Goal: Task Accomplishment & Management: Manage account settings

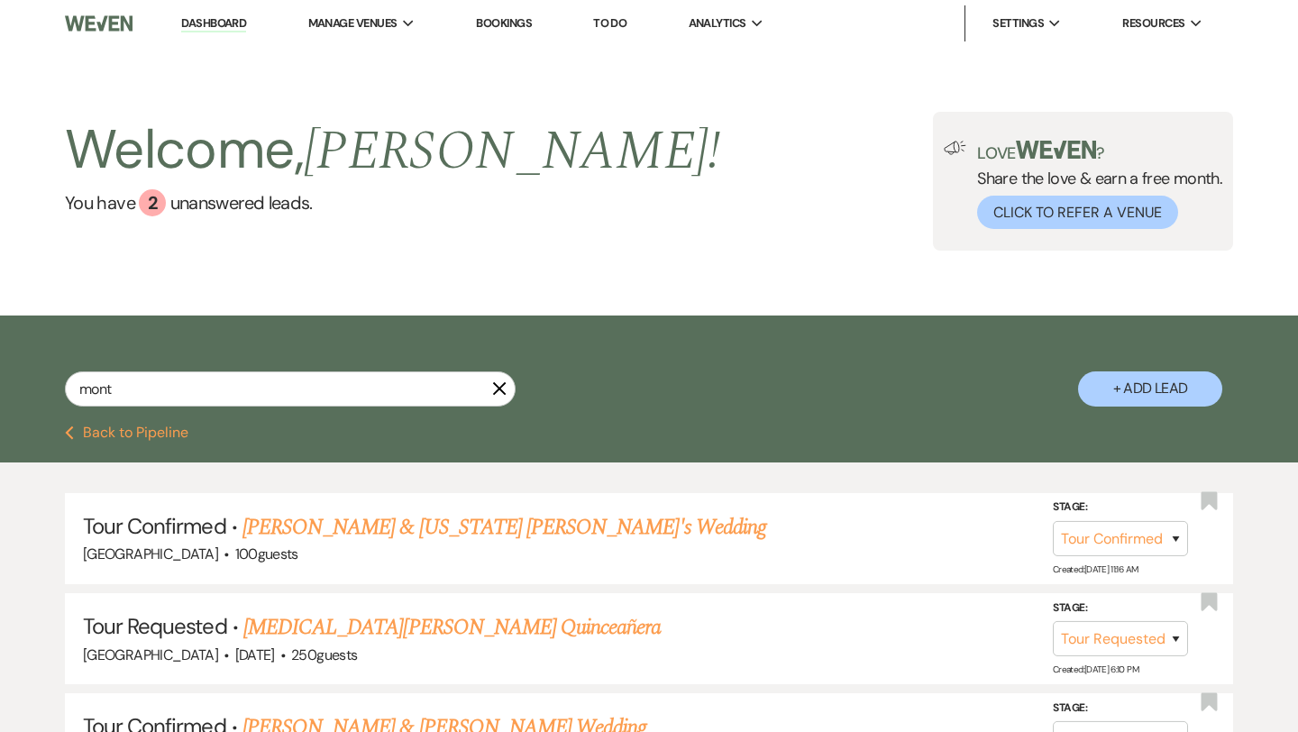
select select "4"
select select "2"
select select "4"
select select "5"
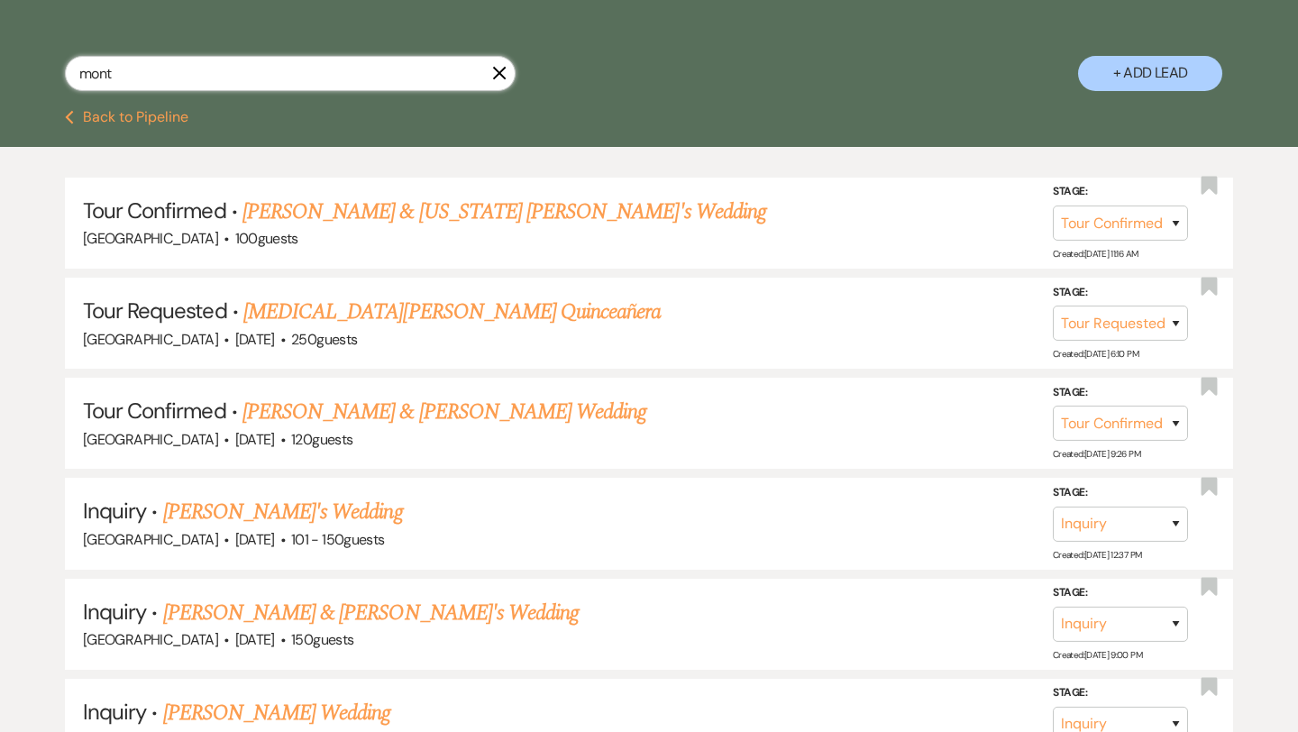
click at [214, 76] on input "mont" at bounding box center [290, 73] width 451 height 35
type input "[PERSON_NAME]"
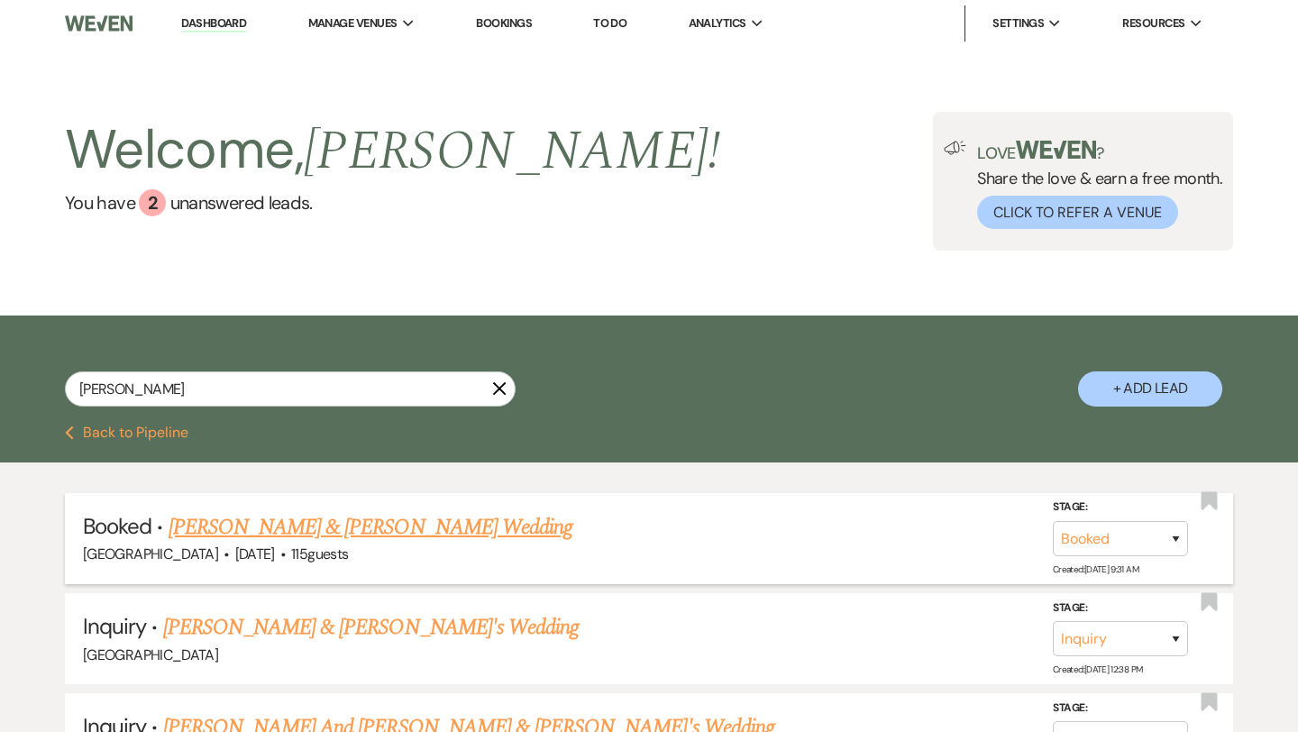
click at [269, 518] on link "[PERSON_NAME] & [PERSON_NAME] Wedding" at bounding box center [371, 527] width 404 height 32
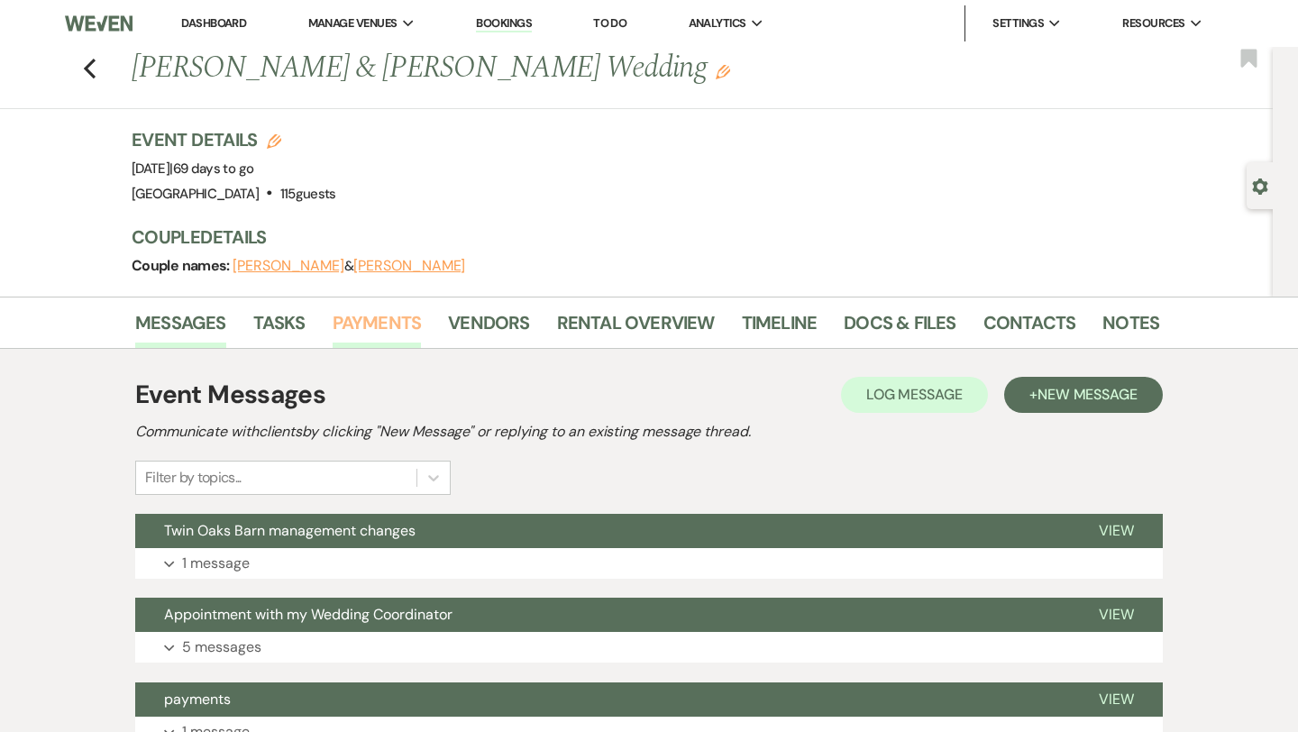
click at [396, 320] on link "Payments" at bounding box center [377, 328] width 89 height 40
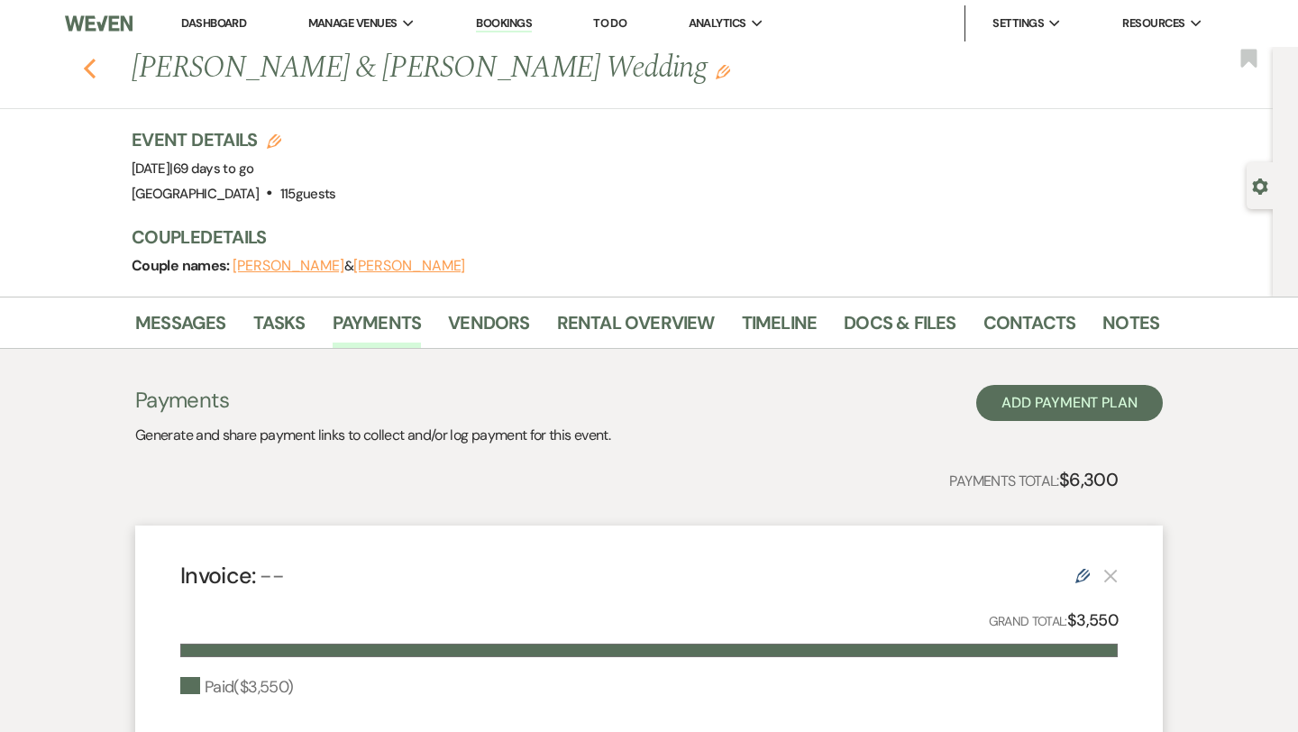
click at [87, 67] on use "button" at bounding box center [90, 69] width 12 height 20
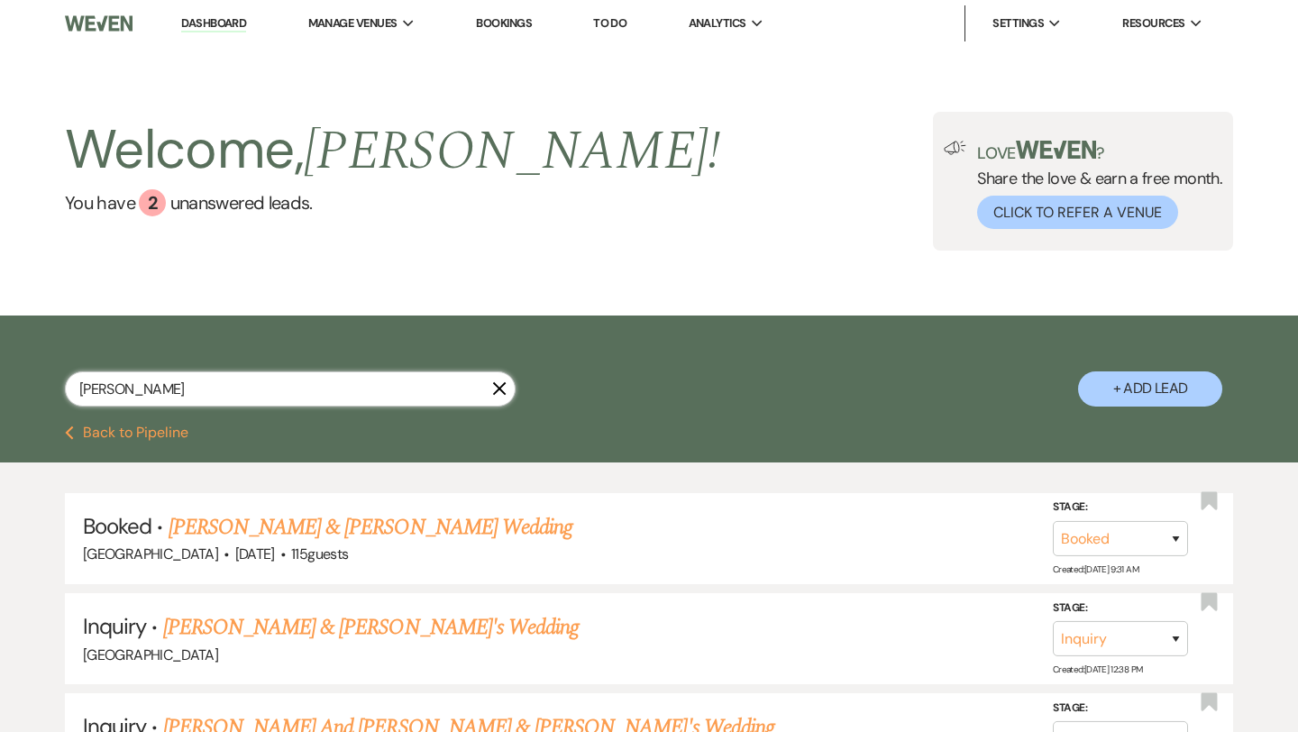
click at [190, 394] on input "[PERSON_NAME]" at bounding box center [290, 388] width 451 height 35
type input "[PERSON_NAME]"
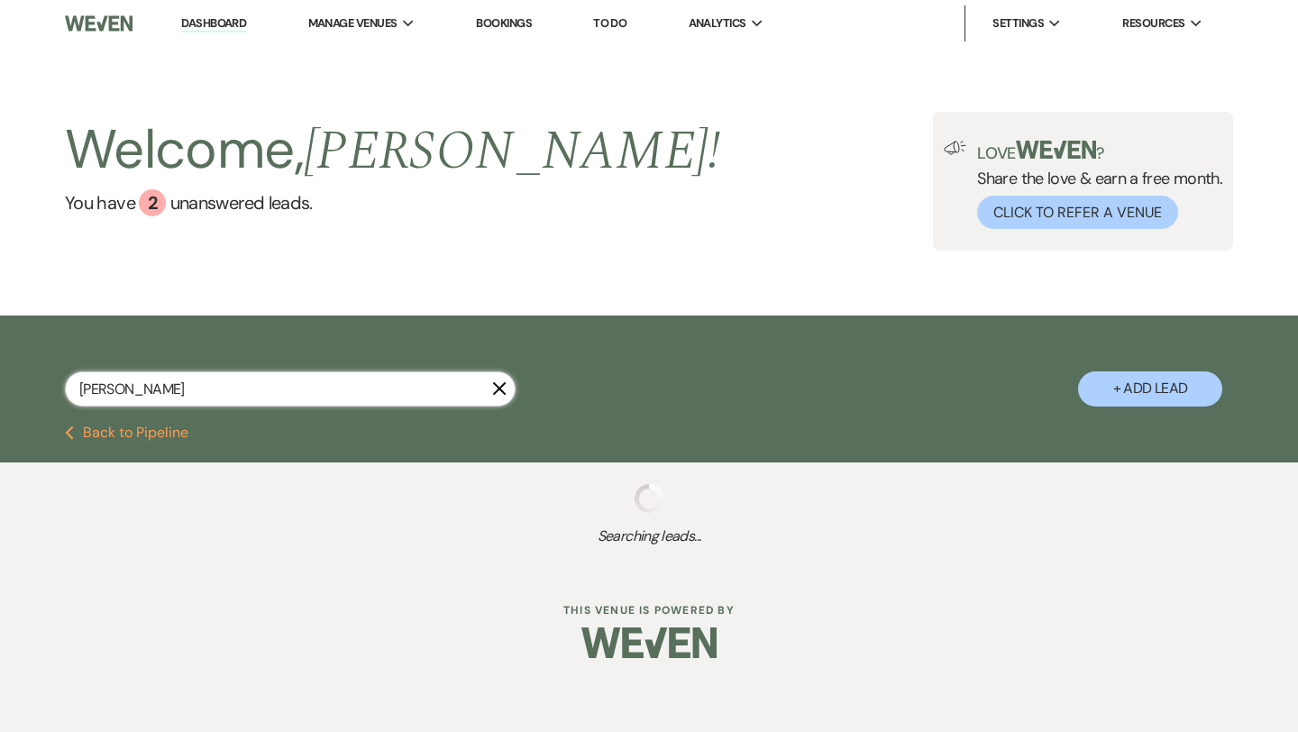
select select "2"
select select "4"
select select "2"
select select "8"
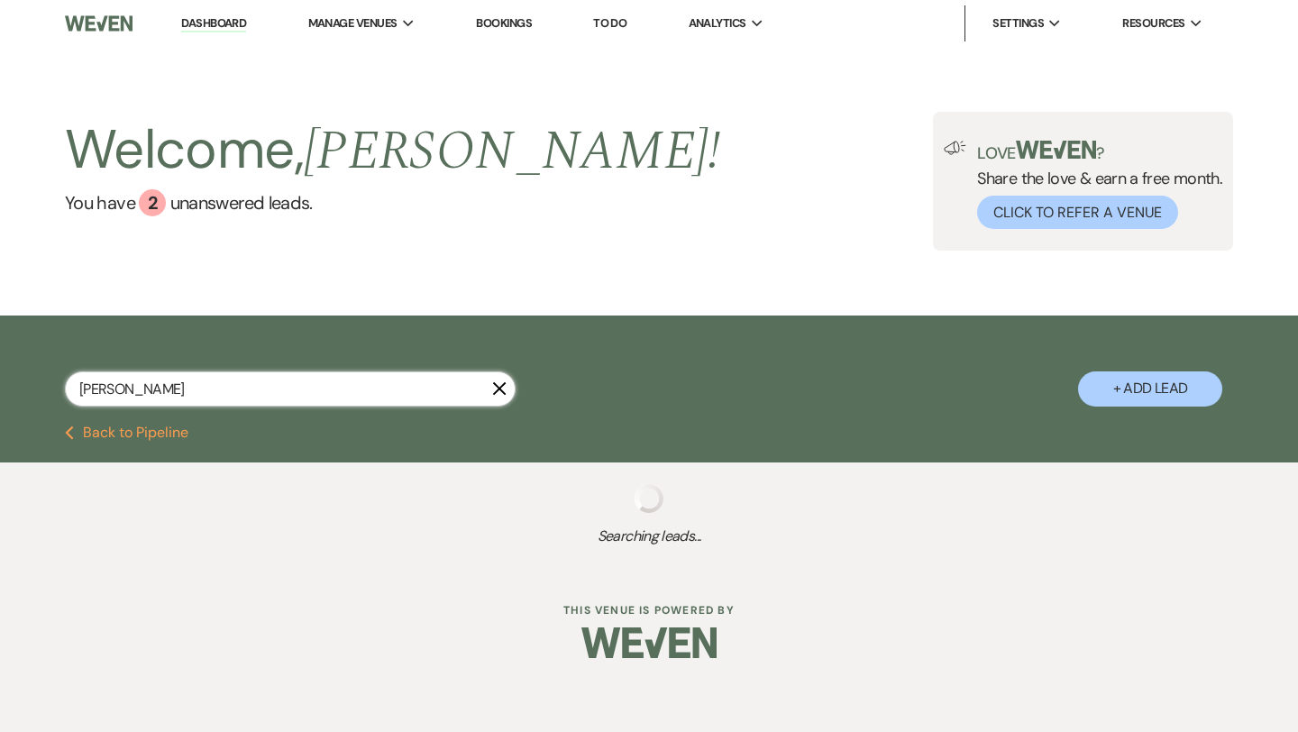
select select "8"
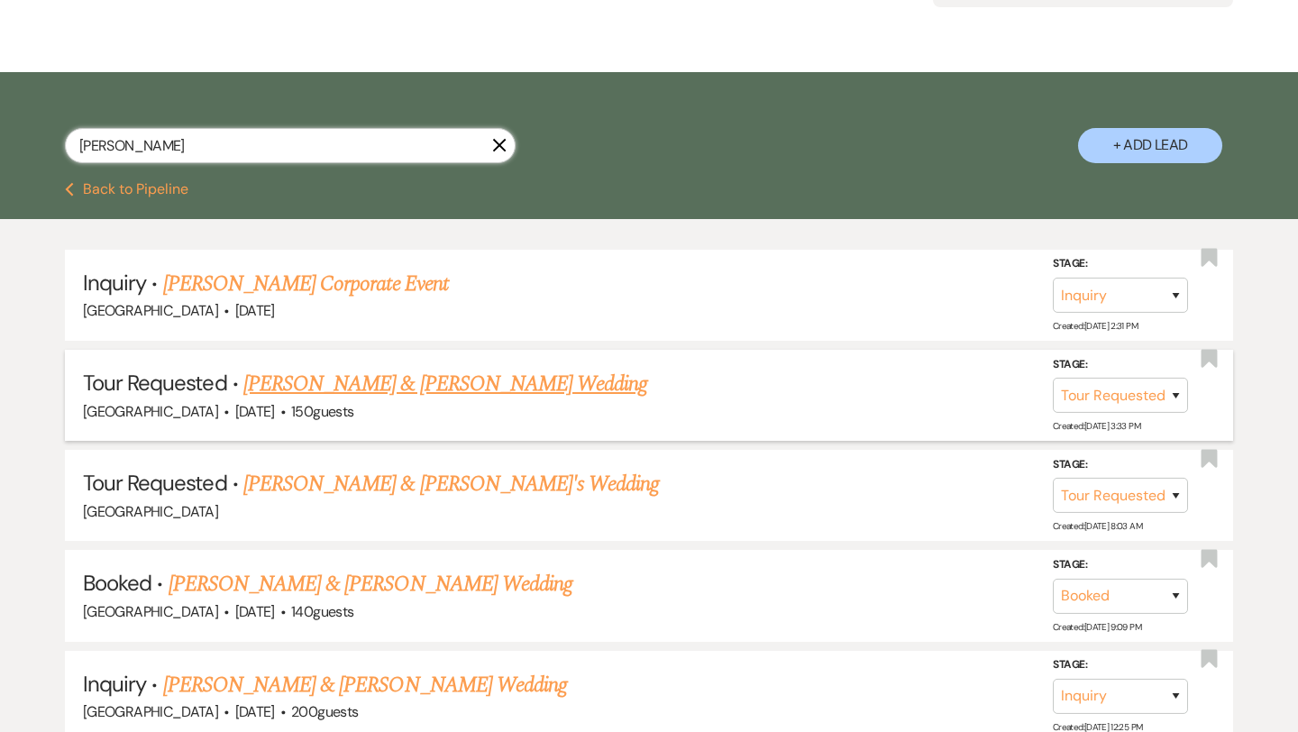
scroll to position [244, 0]
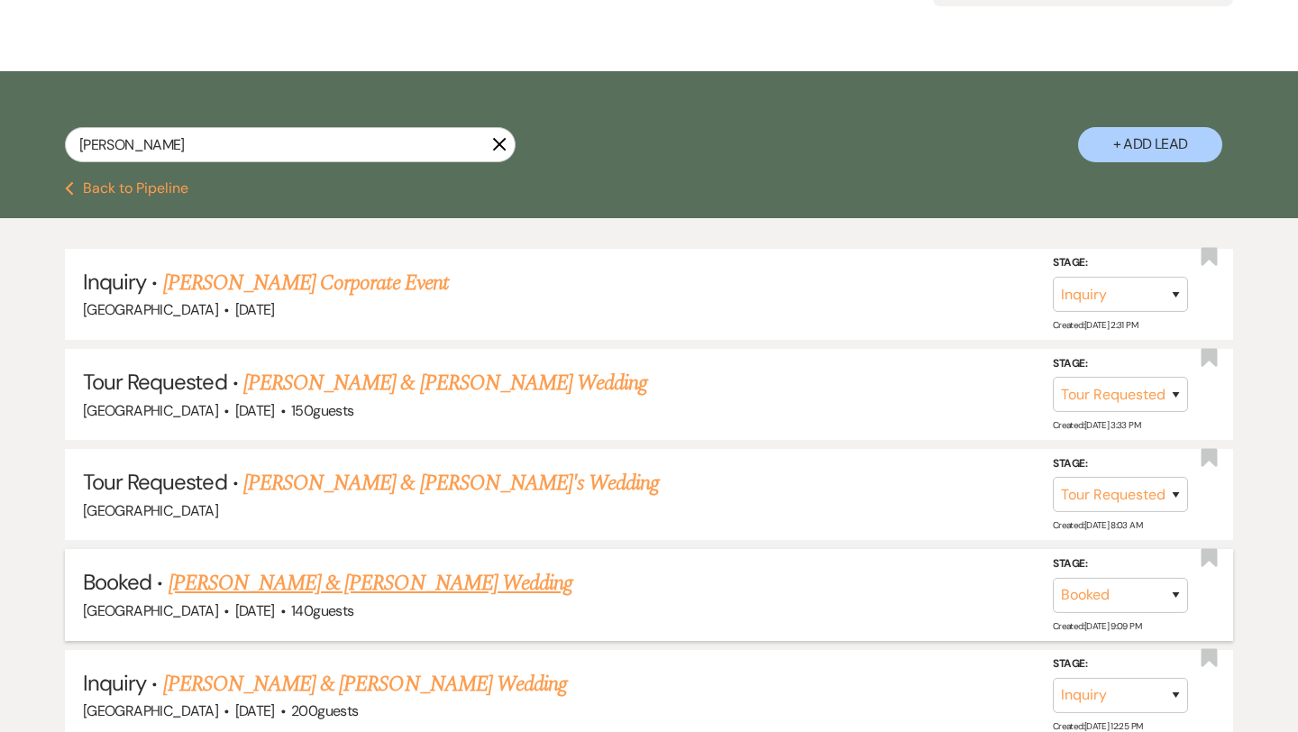
click at [354, 575] on link "[PERSON_NAME] & [PERSON_NAME] Wedding" at bounding box center [371, 583] width 404 height 32
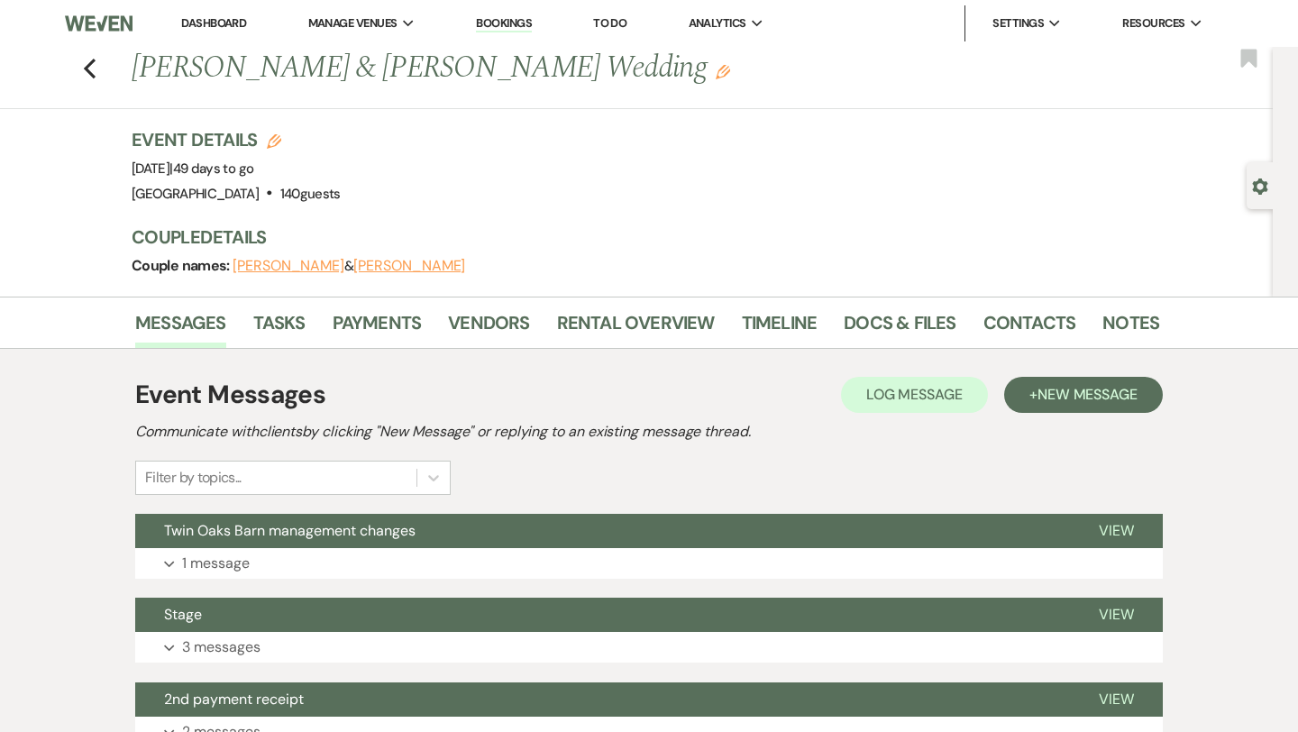
scroll to position [38, 0]
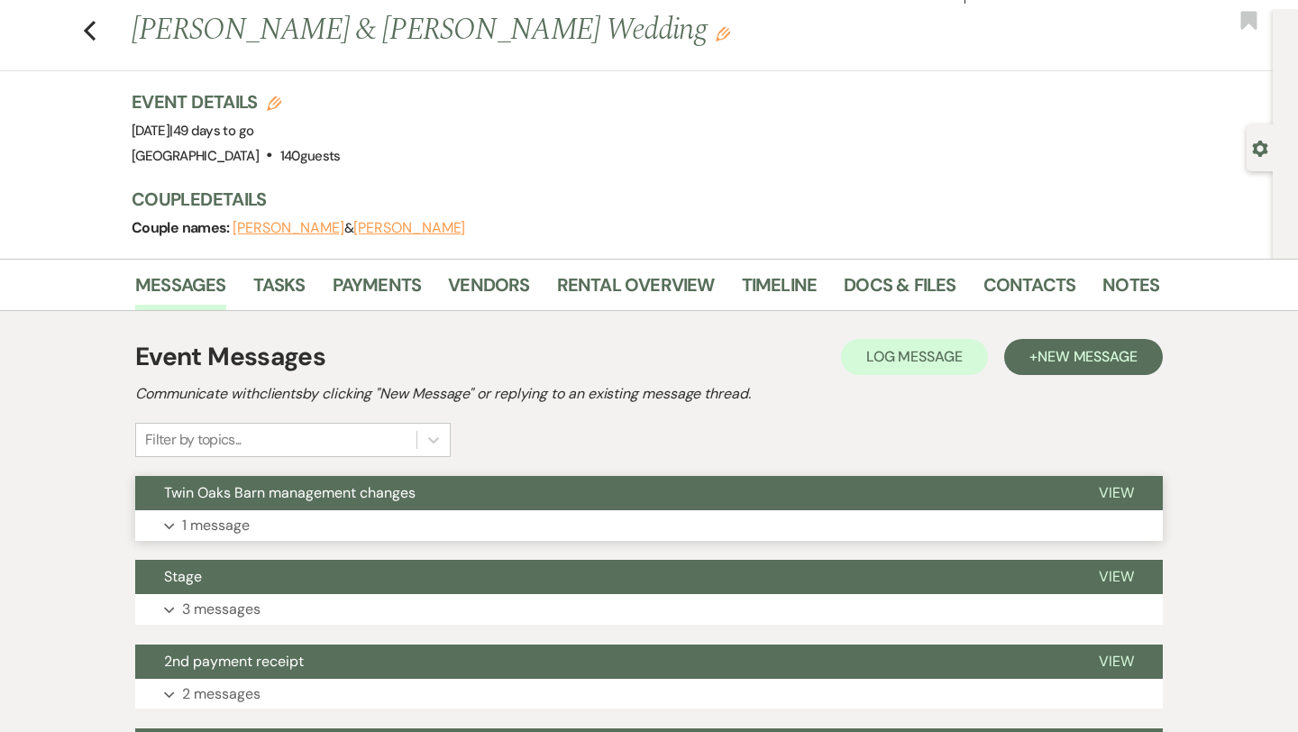
click at [384, 523] on button "Expand 1 message" at bounding box center [648, 525] width 1027 height 31
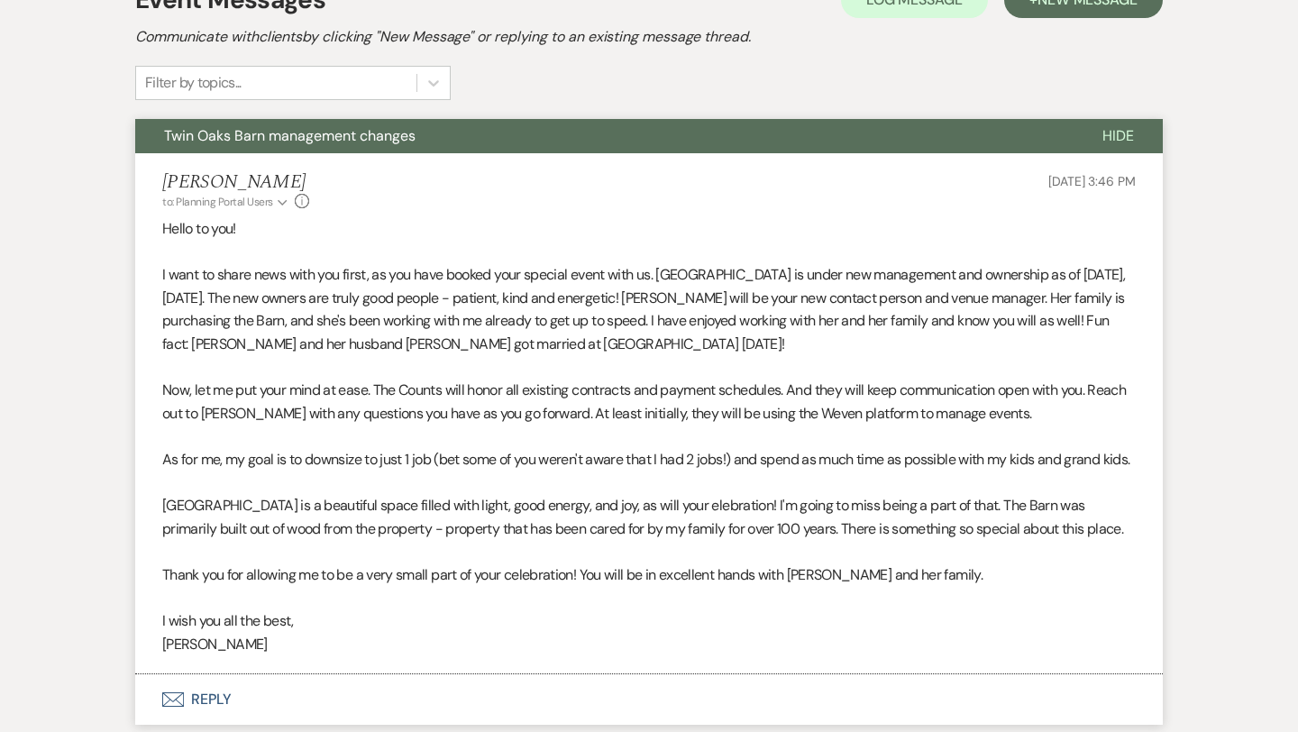
scroll to position [0, 0]
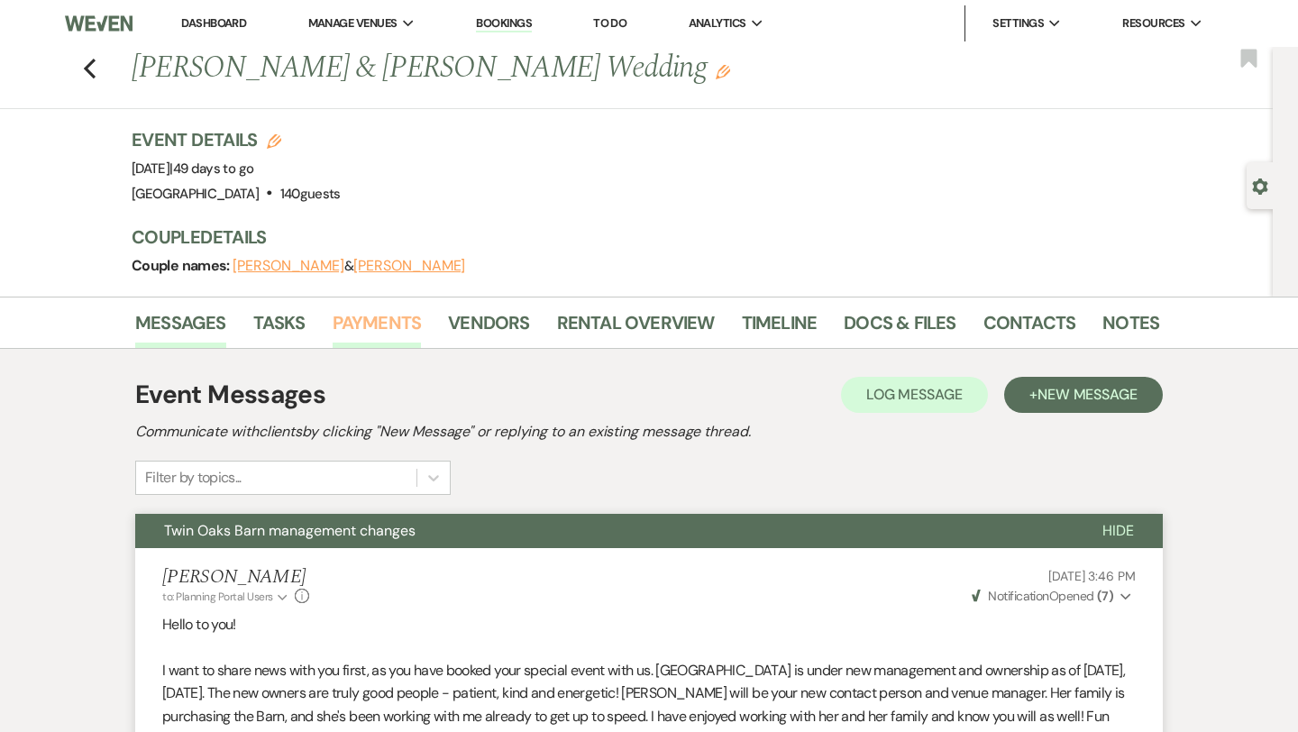
click at [396, 320] on link "Payments" at bounding box center [377, 328] width 89 height 40
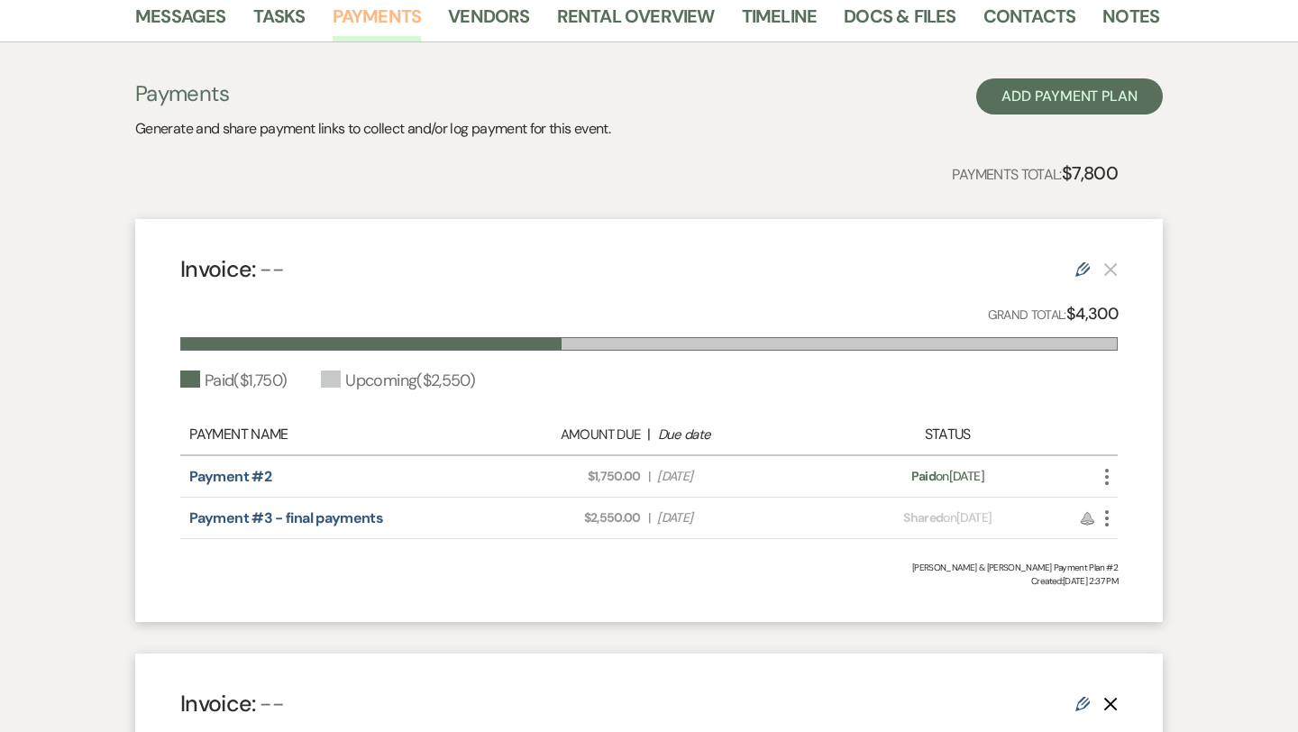
scroll to position [309, 0]
